Goal: Task Accomplishment & Management: Manage account settings

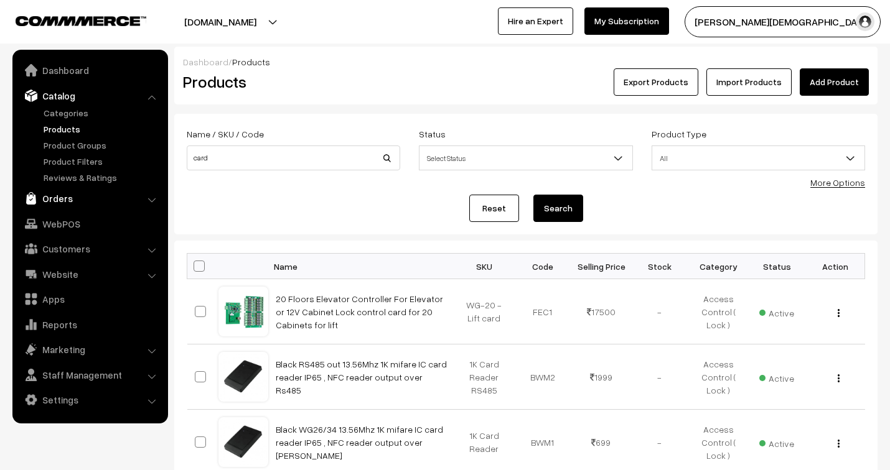
click at [61, 199] on link "Orders" at bounding box center [90, 198] width 148 height 22
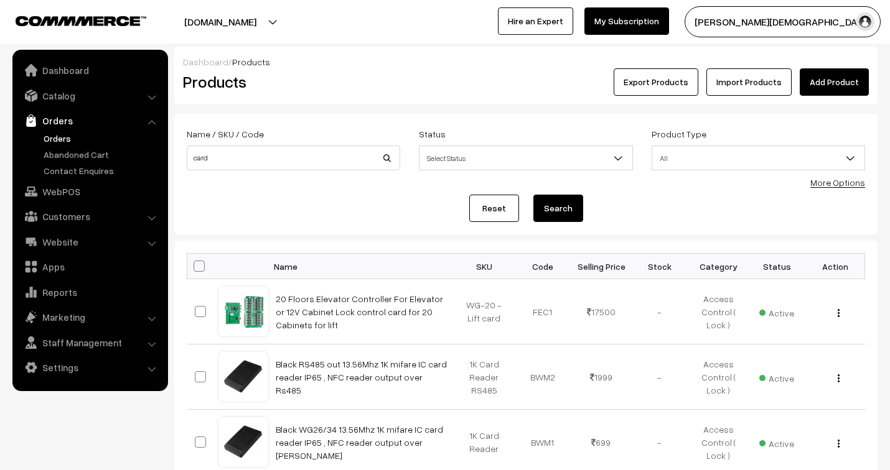
click at [56, 142] on link "Orders" at bounding box center [101, 138] width 123 height 13
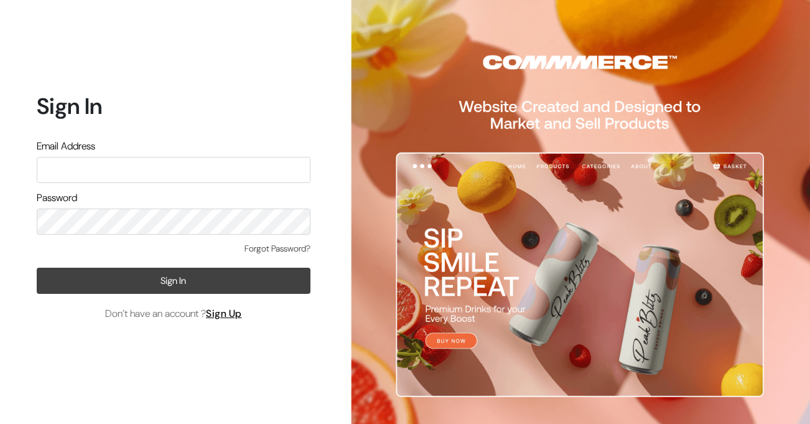
type input "jenixjain@gmail.com"
click at [179, 283] on button "Sign In" at bounding box center [174, 281] width 274 height 26
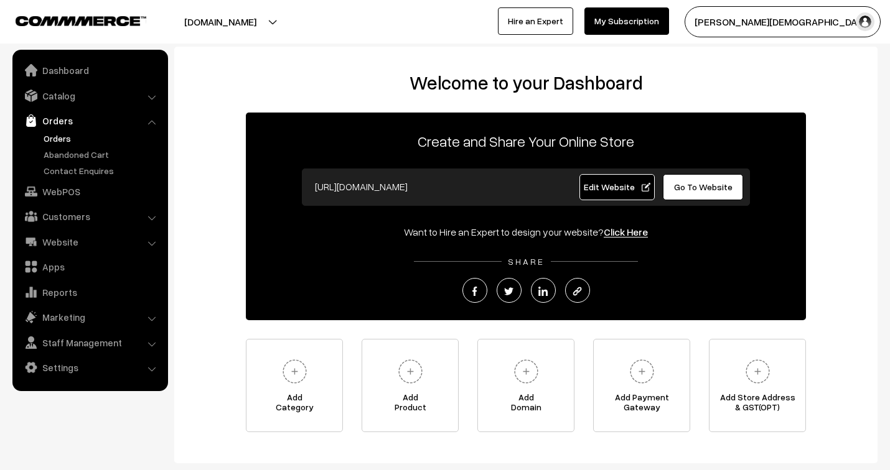
click at [62, 138] on link "Orders" at bounding box center [101, 138] width 123 height 13
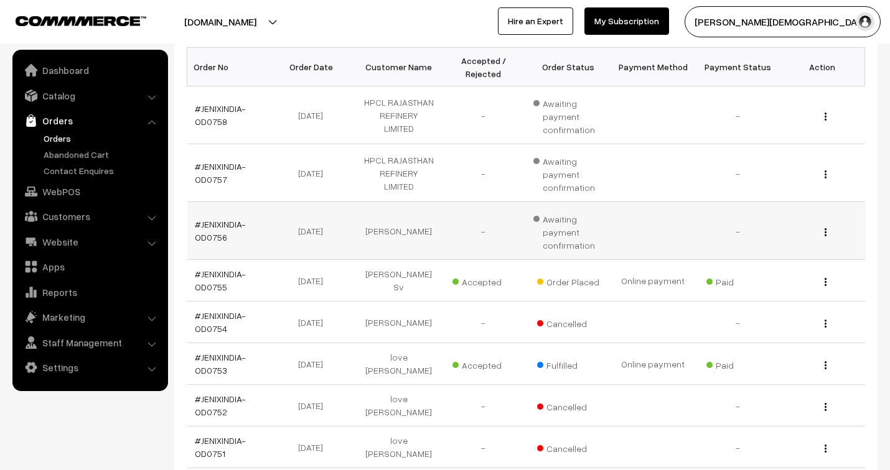
scroll to position [207, 0]
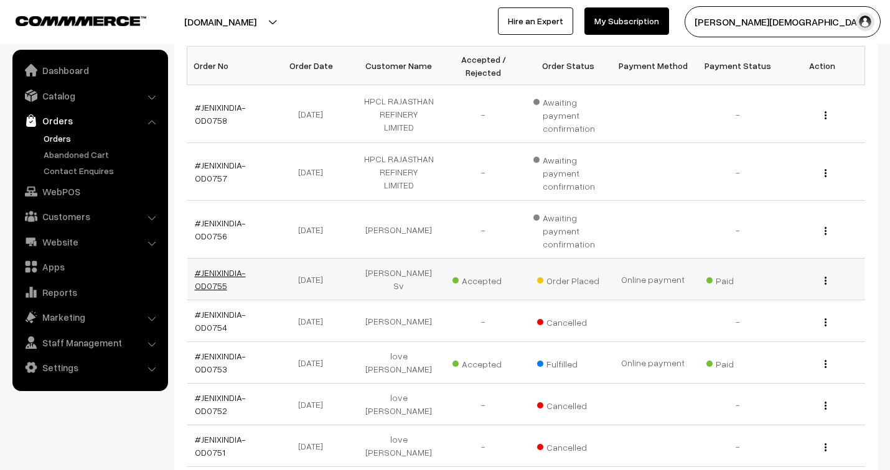
click at [222, 274] on link "#JENIXINDIA-OD0755" at bounding box center [220, 280] width 51 height 24
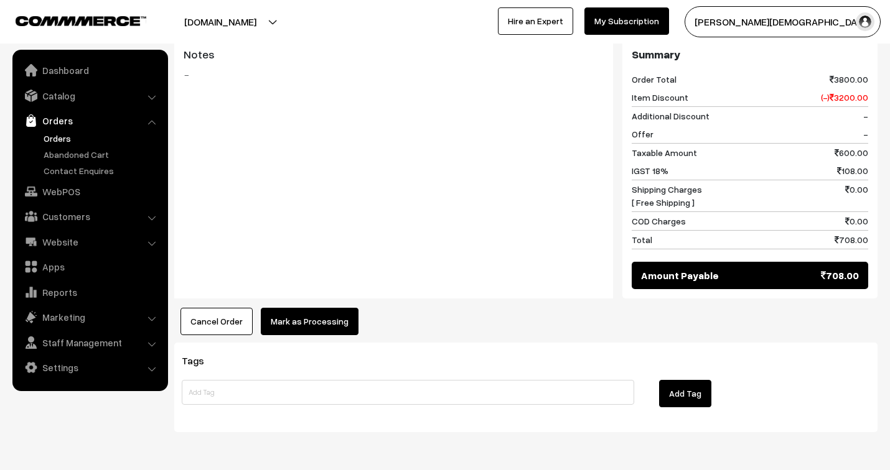
scroll to position [553, 0]
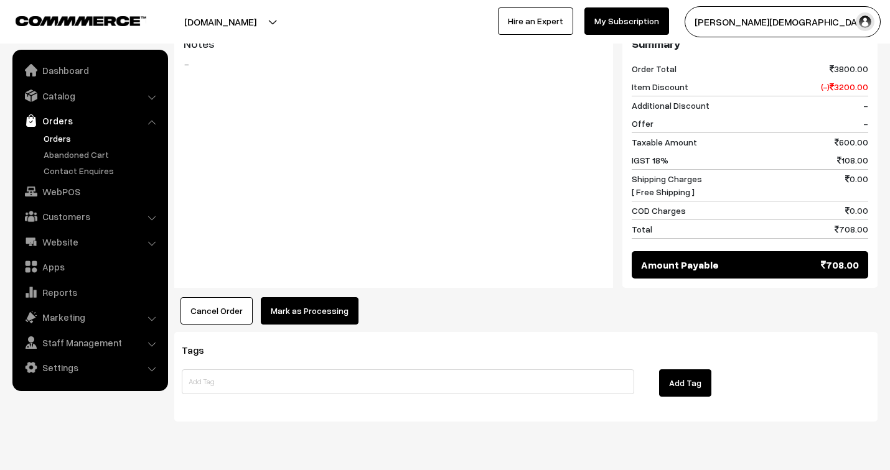
click at [305, 297] on button "Mark as Processing" at bounding box center [310, 310] width 98 height 27
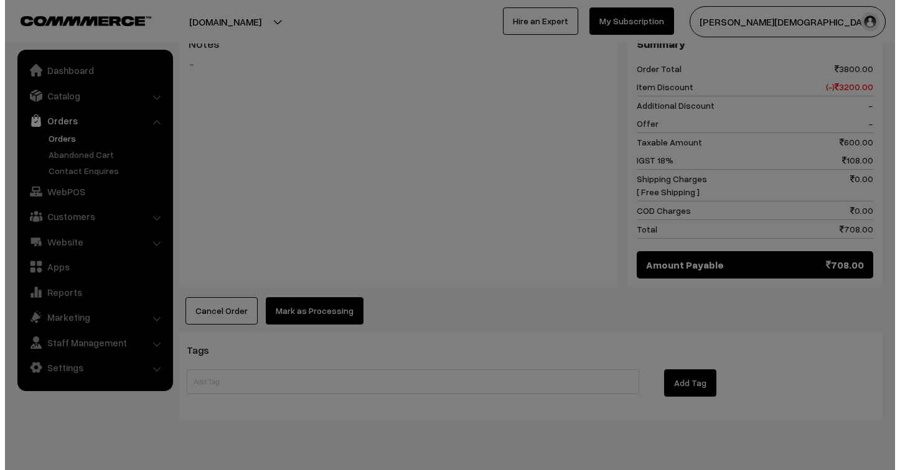
scroll to position [555, 0]
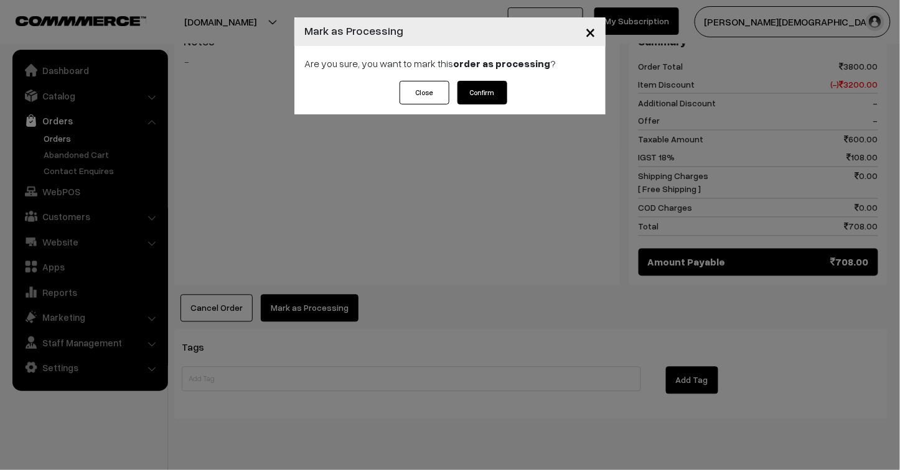
click at [480, 93] on button "Confirm" at bounding box center [482, 93] width 50 height 24
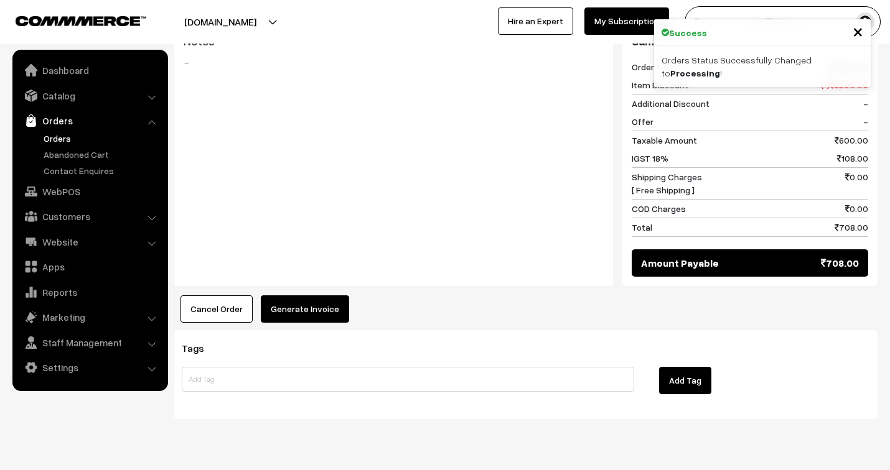
scroll to position [553, 0]
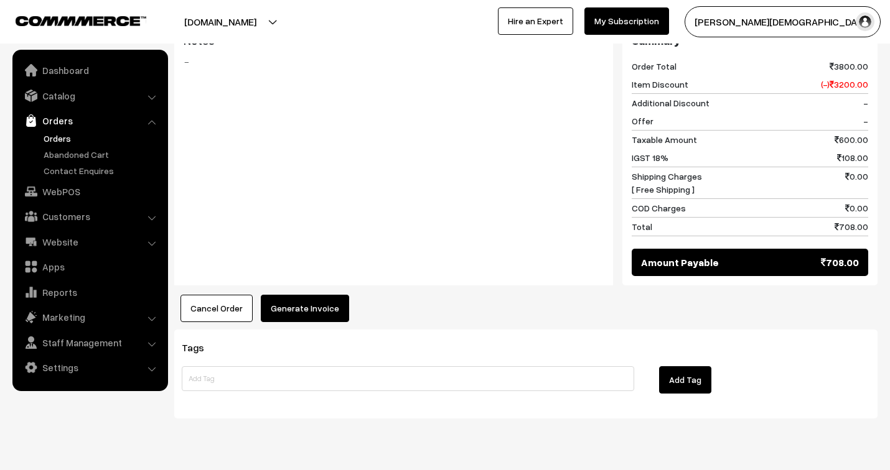
click at [319, 295] on button "Generate Invoice" at bounding box center [305, 308] width 88 height 27
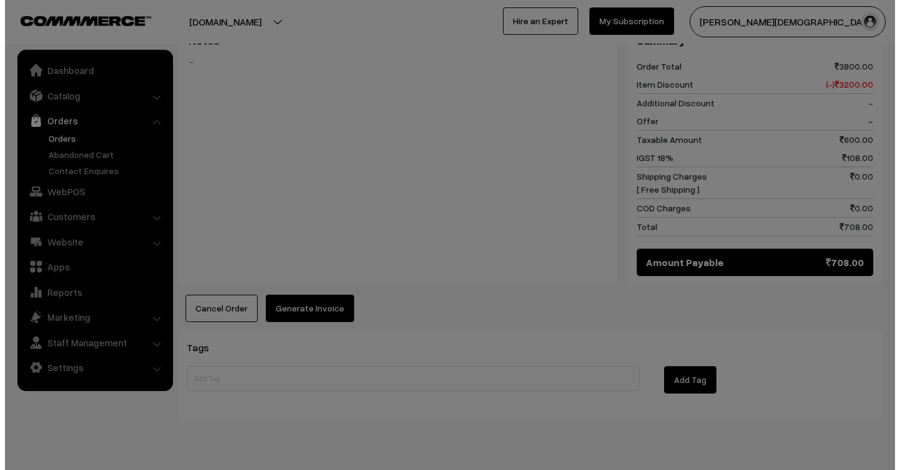
scroll to position [555, 0]
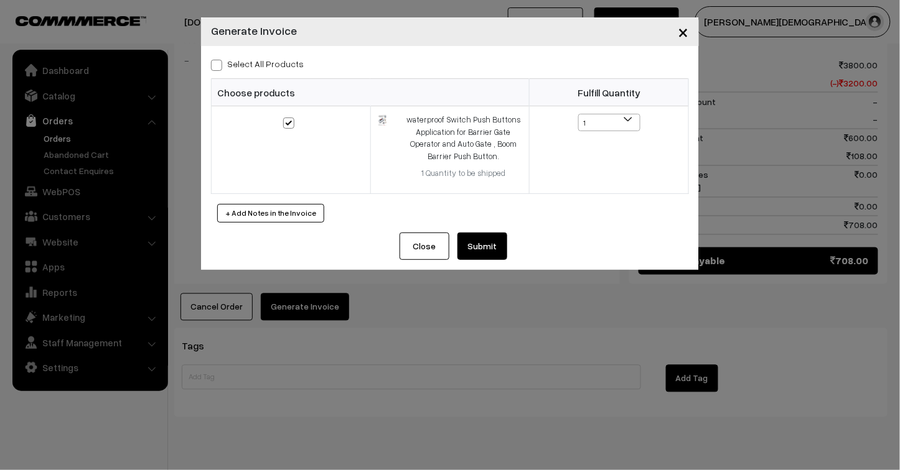
click at [487, 248] on button "Submit" at bounding box center [482, 246] width 50 height 27
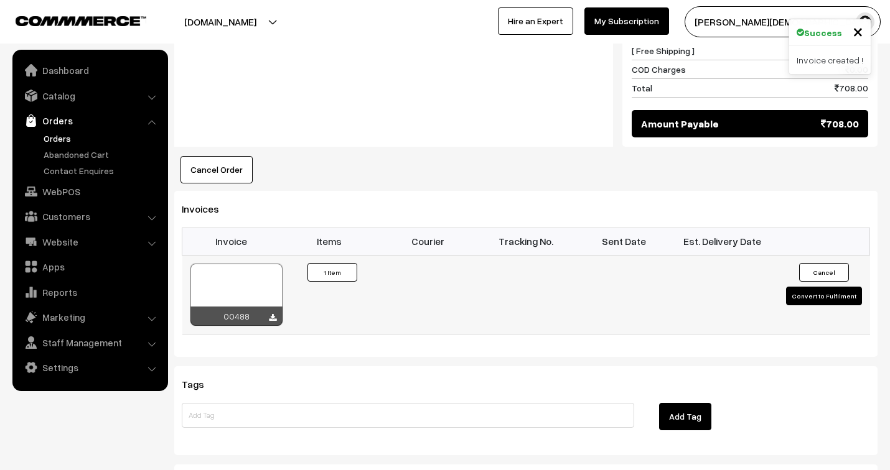
scroll to position [691, 0]
click at [233, 273] on div at bounding box center [236, 295] width 92 height 62
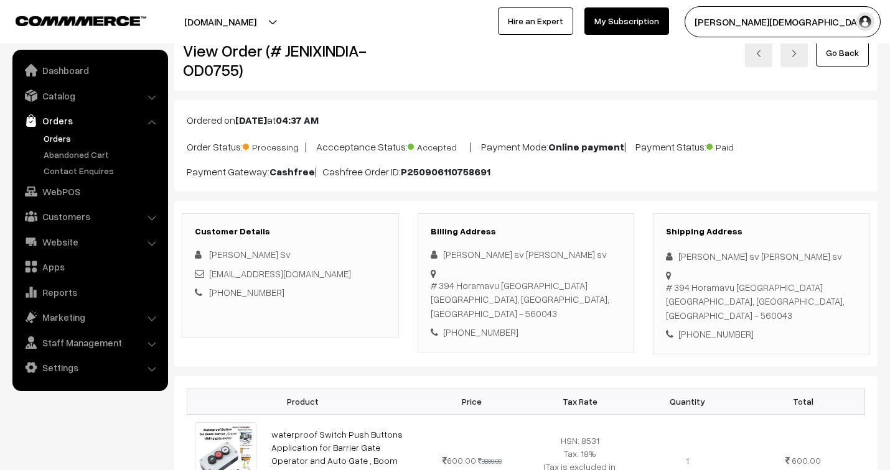
scroll to position [0, 0]
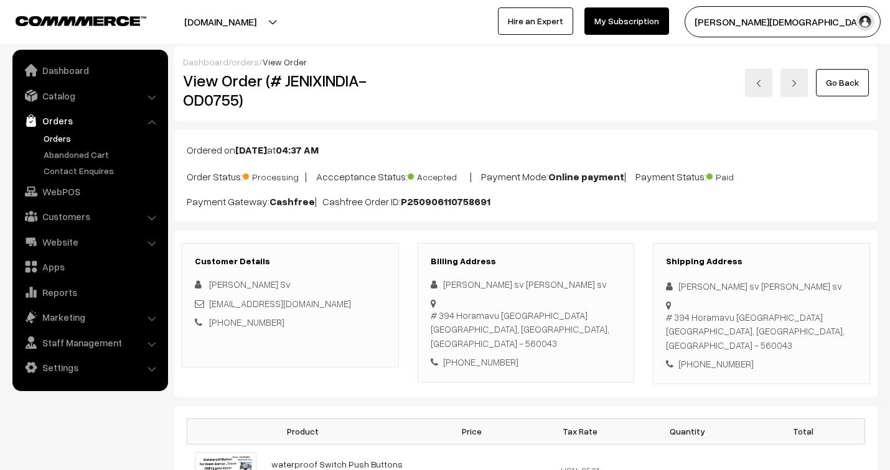
click at [246, 58] on link "orders" at bounding box center [244, 62] width 27 height 11
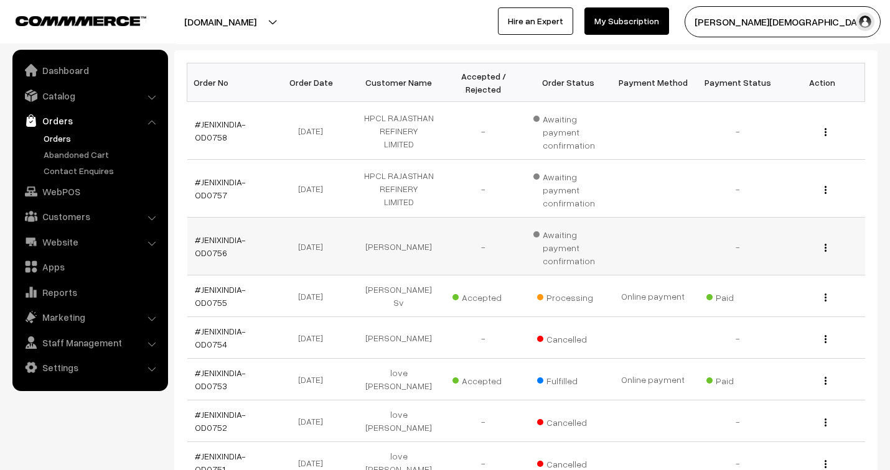
scroll to position [207, 0]
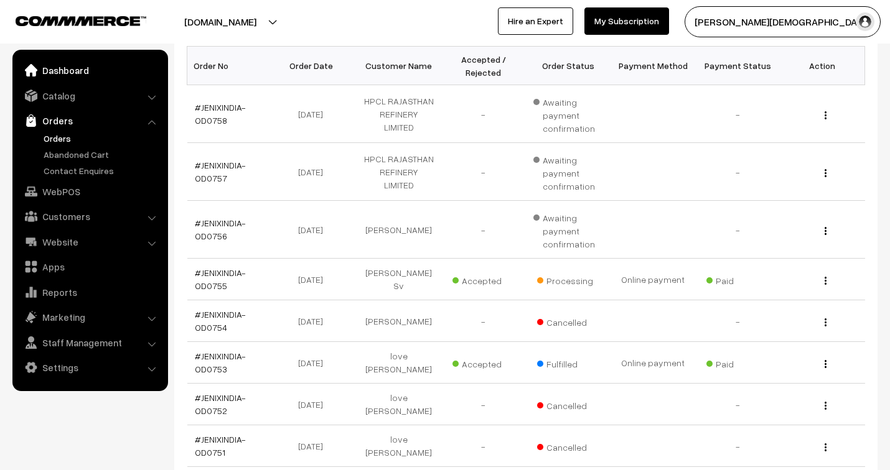
click at [72, 72] on link "Dashboard" at bounding box center [90, 70] width 148 height 22
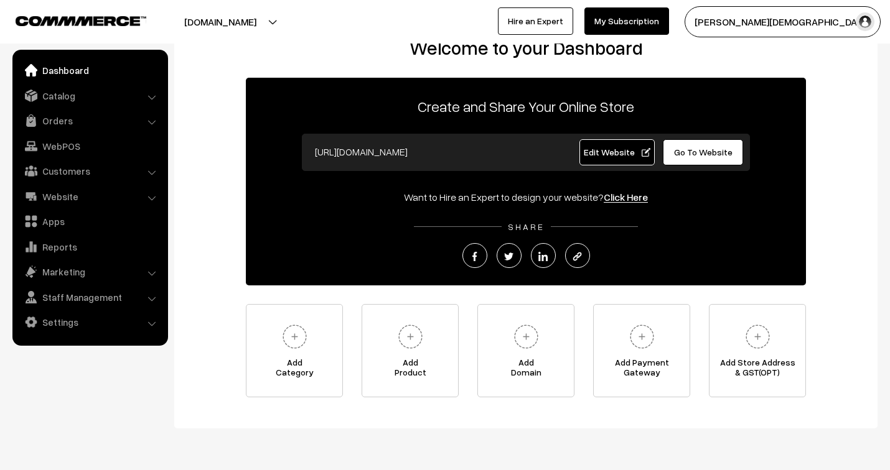
scroll to position [73, 0]
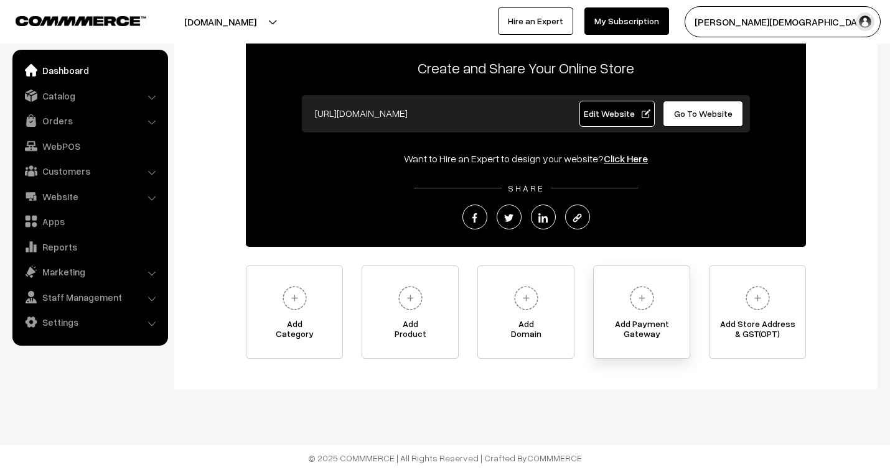
click at [636, 301] on img at bounding box center [642, 298] width 34 height 34
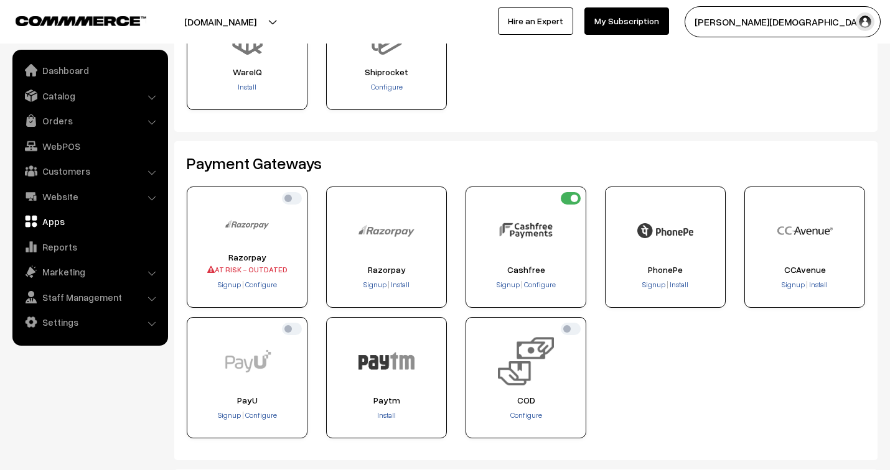
scroll to position [138, 0]
click at [286, 197] on input "checkbox" at bounding box center [292, 198] width 20 height 12
checkbox input "true"
click at [544, 284] on span "Configure" at bounding box center [540, 284] width 32 height 9
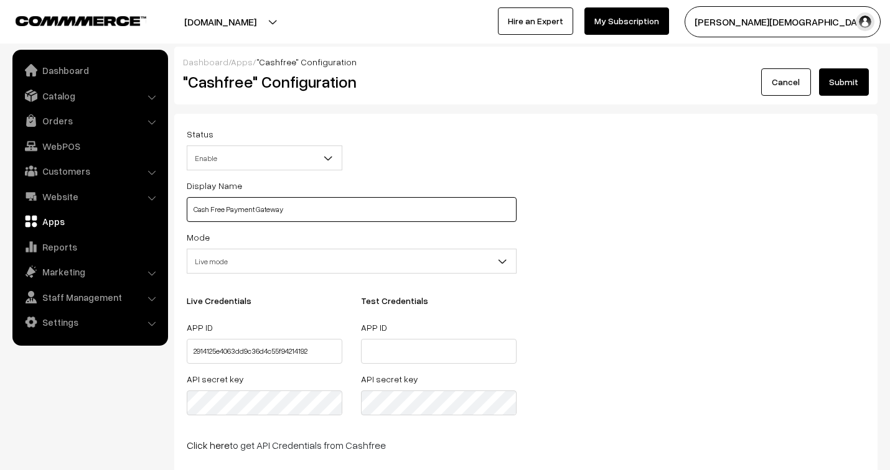
click at [311, 210] on input "Cash Free Payment Gateway" at bounding box center [352, 209] width 330 height 25
click at [284, 209] on input "Cash Free Payment Gateway ( dont accept credit card)" at bounding box center [352, 209] width 330 height 25
click at [249, 210] on input "Cash Free PG ( dont accept credit card)" at bounding box center [352, 209] width 330 height 25
click at [253, 212] on input "Cash Free PG ( do nt accept credit card)" at bounding box center [352, 209] width 330 height 25
click at [345, 209] on input "Cash Free PG ( do not accept credit card)" at bounding box center [352, 209] width 330 height 25
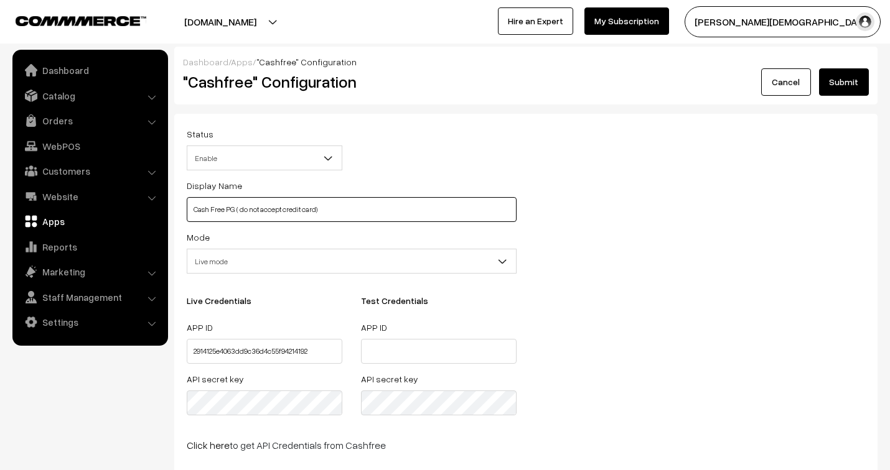
type input "Cash Free PG ( do not accept credit card)"
click at [482, 159] on div "Status Enable Disable Enable" at bounding box center [525, 152] width 697 height 52
click at [836, 85] on button "Submit" at bounding box center [844, 81] width 50 height 27
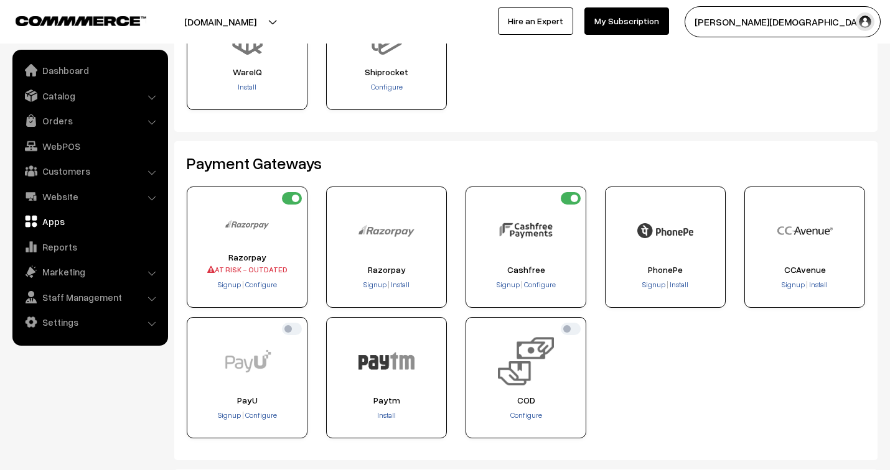
scroll to position [138, 0]
click at [264, 281] on span "Configure" at bounding box center [261, 284] width 32 height 9
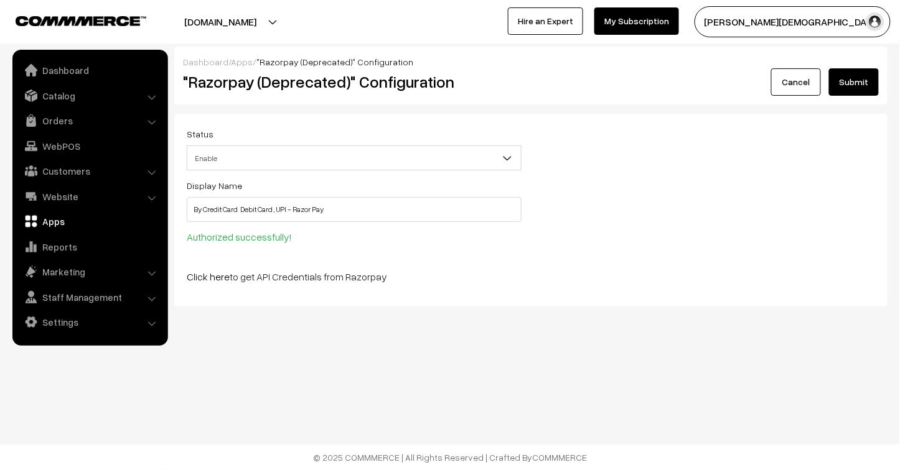
click at [874, 86] on button "Submit" at bounding box center [854, 81] width 50 height 27
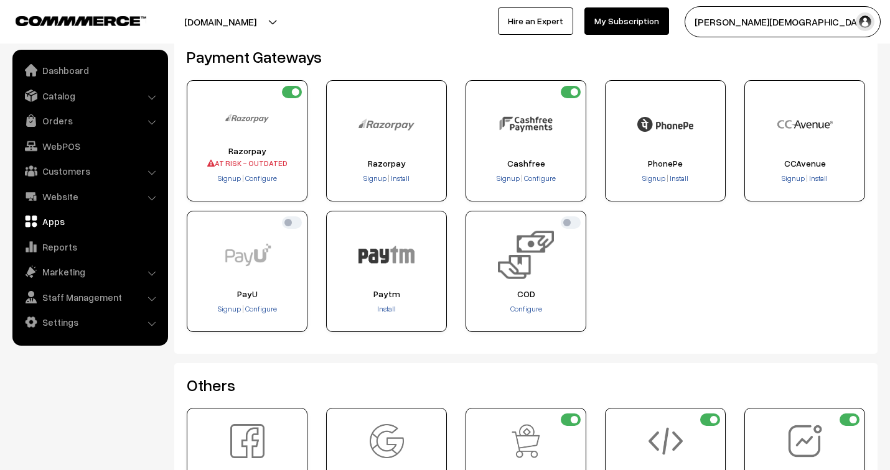
scroll to position [276, 0]
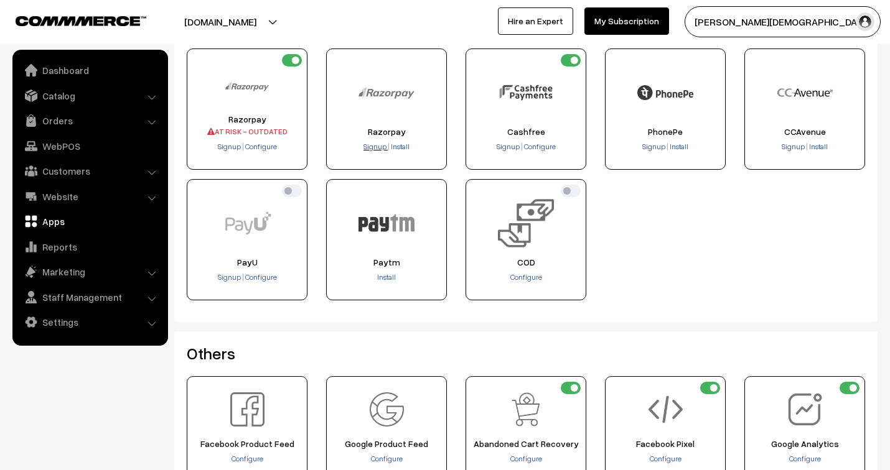
click at [378, 147] on span "Signup" at bounding box center [374, 146] width 23 height 9
click at [386, 274] on span "Install" at bounding box center [386, 277] width 19 height 9
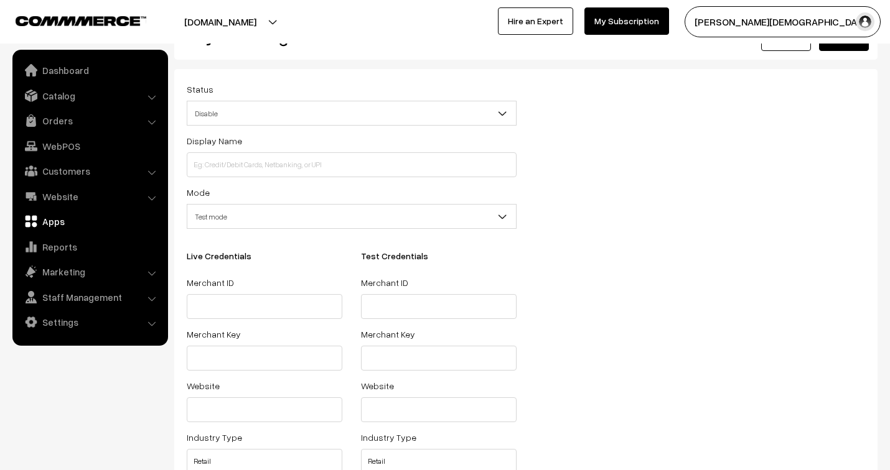
scroll to position [69, 0]
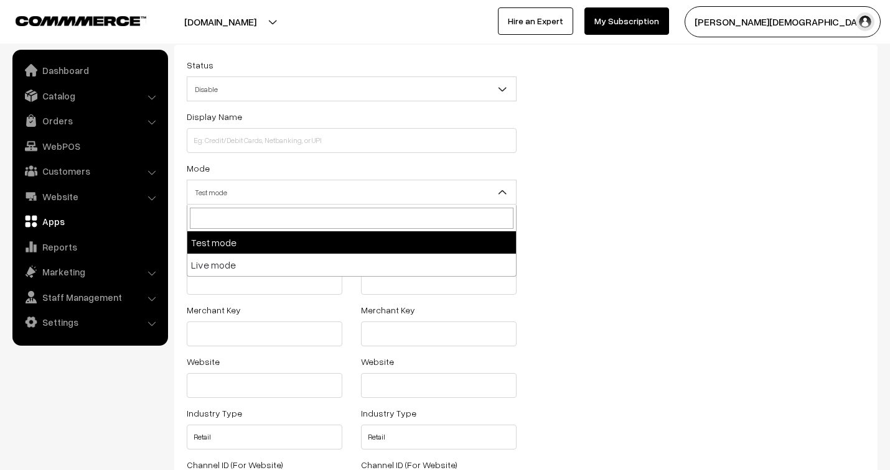
click at [501, 191] on b at bounding box center [502, 192] width 12 height 12
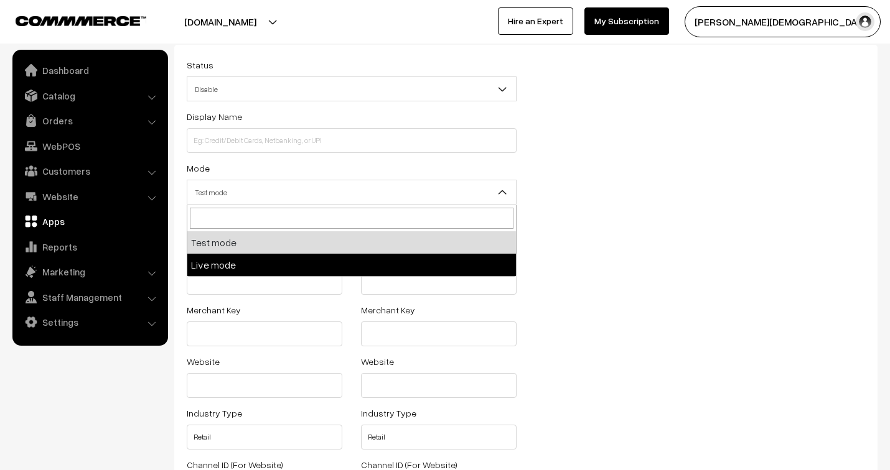
select select "live"
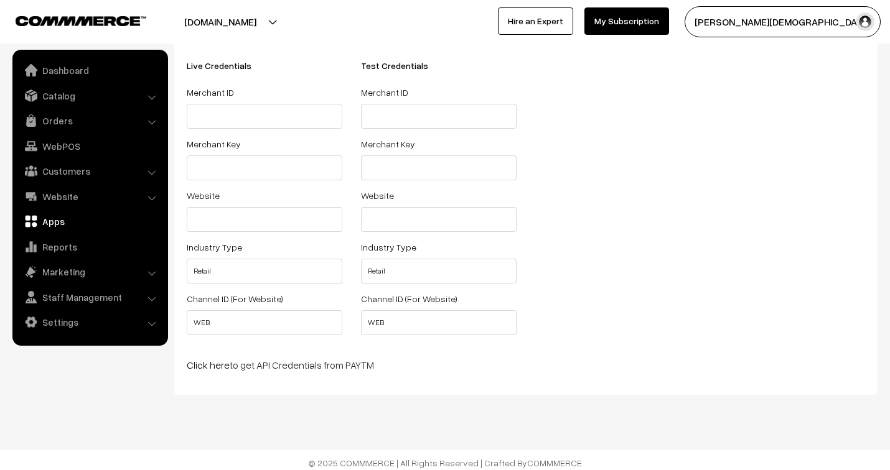
scroll to position [241, 0]
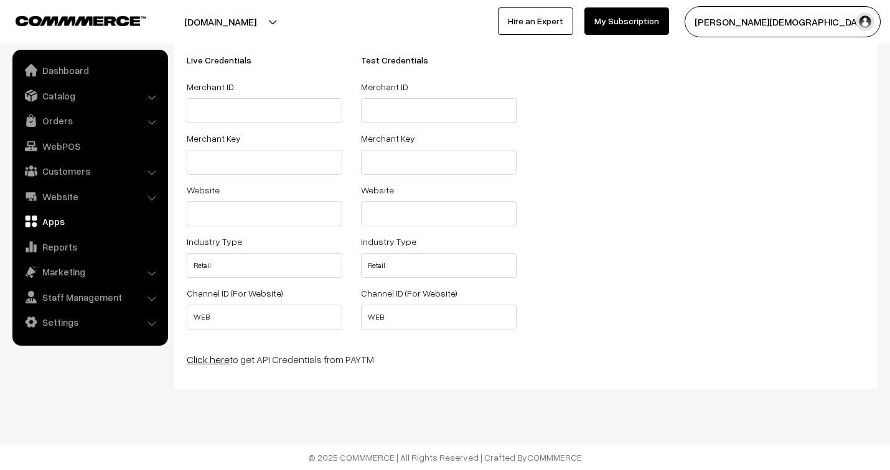
click at [205, 359] on link "Click here" at bounding box center [208, 359] width 43 height 12
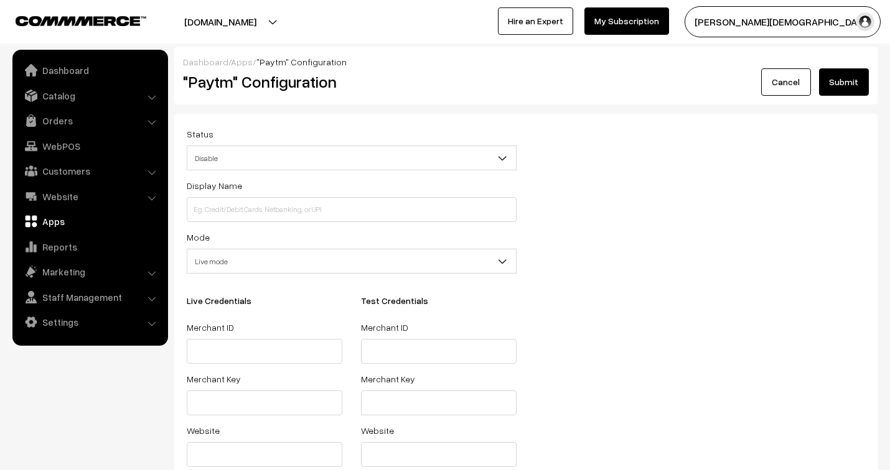
select select "live"
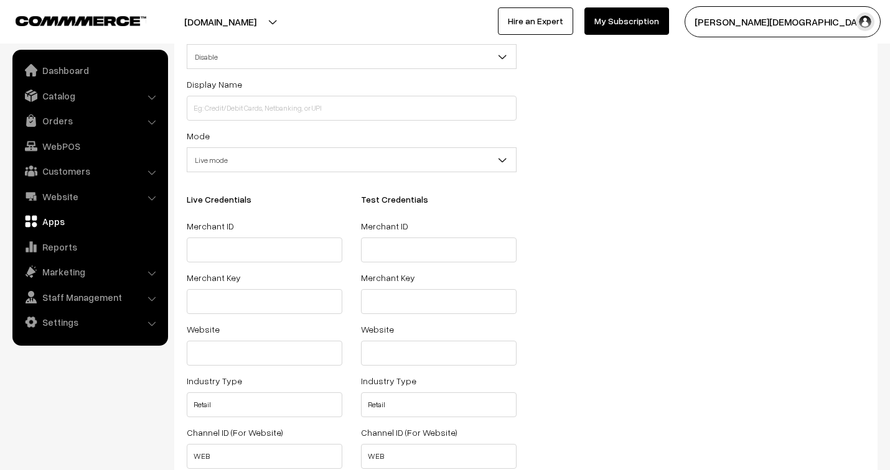
scroll to position [241, 0]
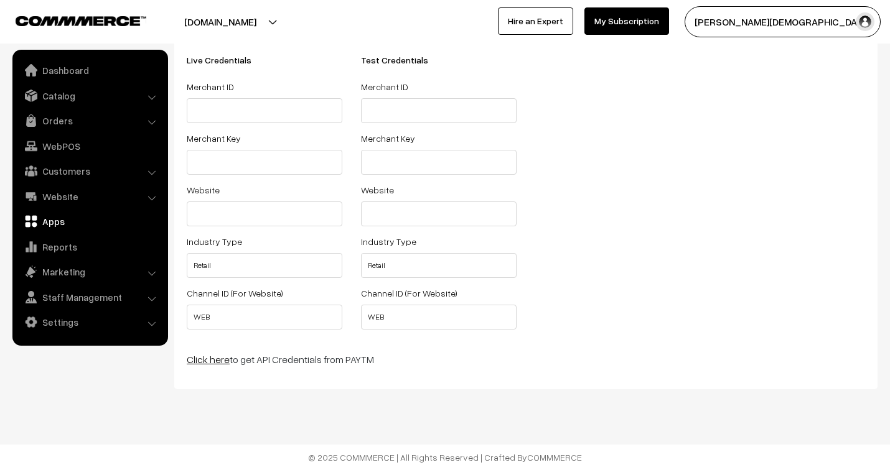
click at [204, 363] on link "Click here" at bounding box center [208, 359] width 43 height 12
